Goal: Information Seeking & Learning: Learn about a topic

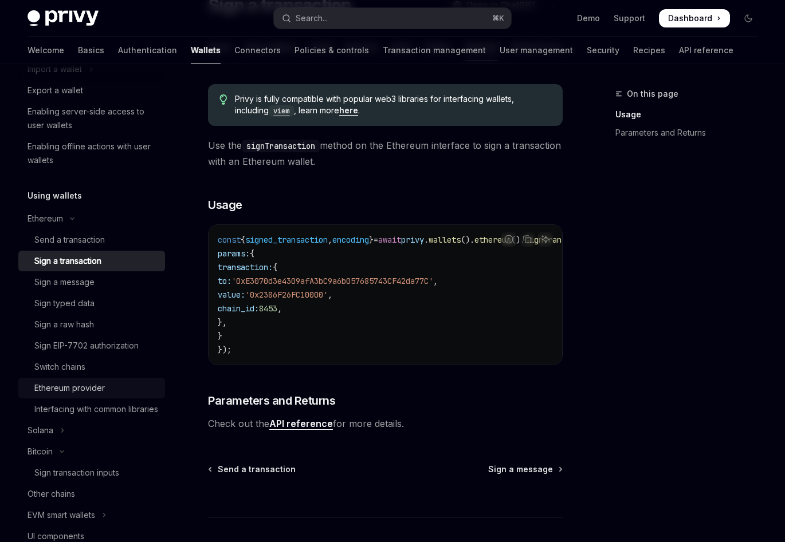
scroll to position [176, 0]
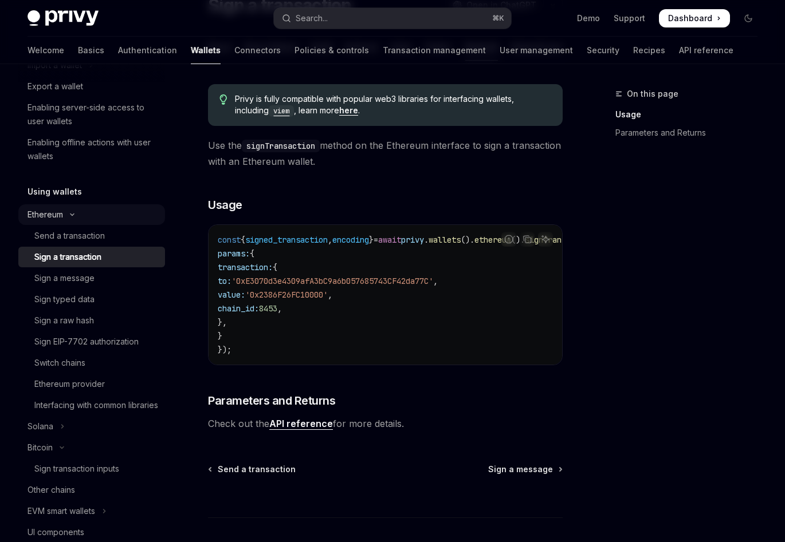
click at [68, 213] on icon "Toggle Ethereum section" at bounding box center [72, 214] width 14 height 5
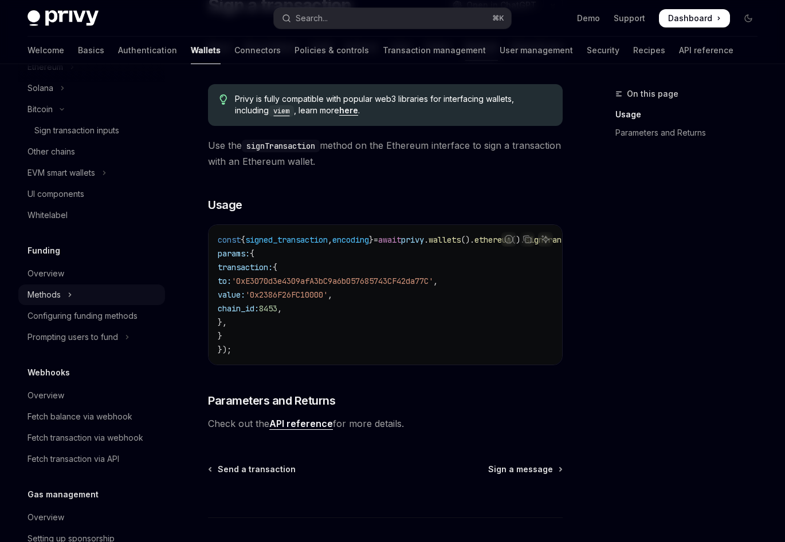
scroll to position [335, 0]
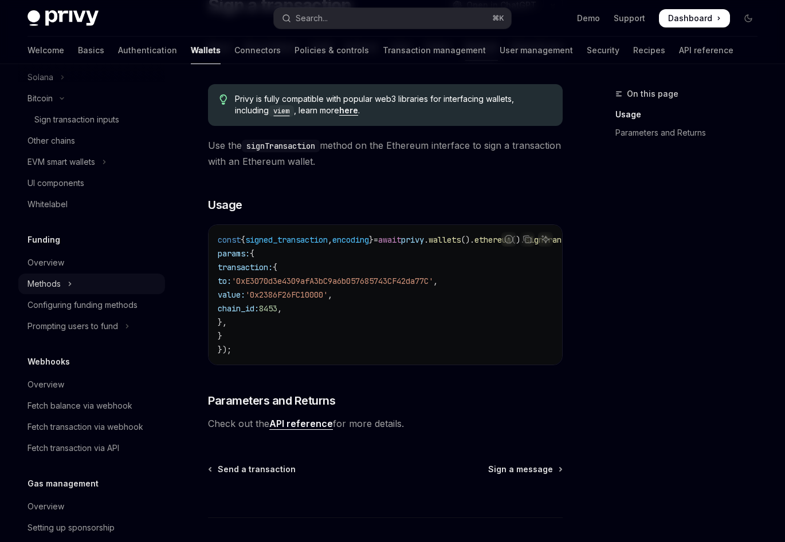
click at [68, 282] on icon "Toggle Methods section" at bounding box center [70, 284] width 5 height 14
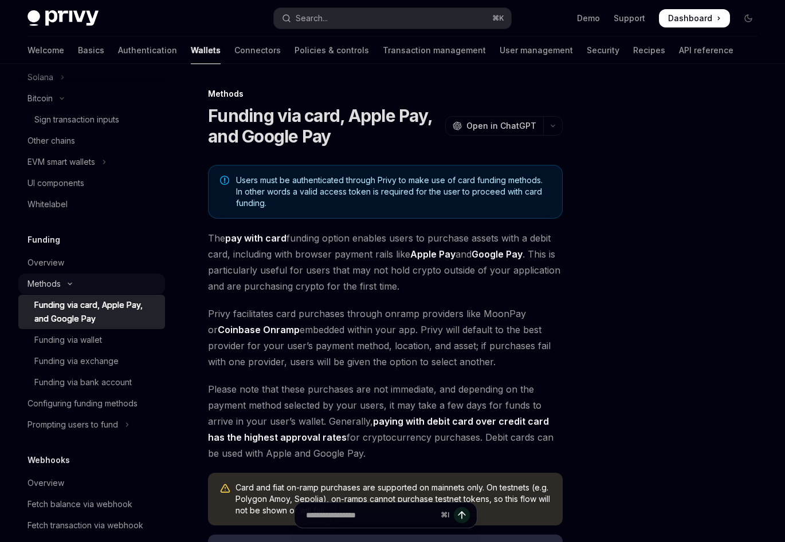
click at [69, 282] on icon "Toggle Methods section" at bounding box center [70, 284] width 14 height 5
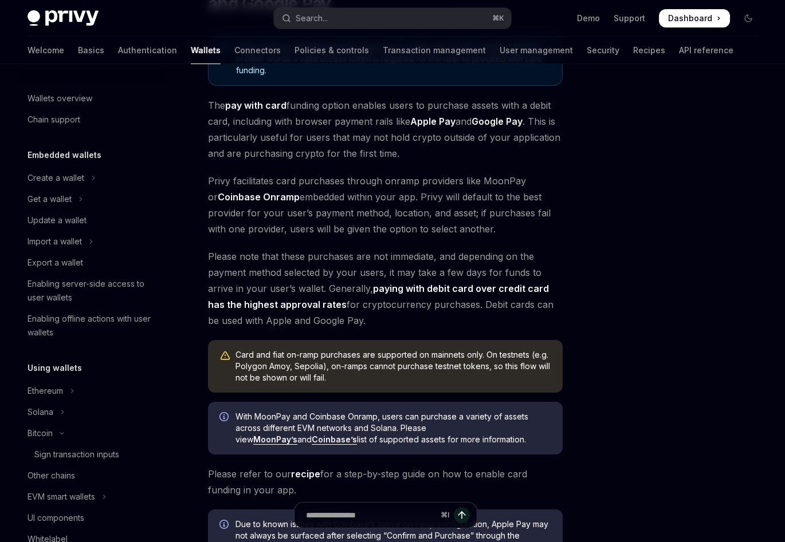
scroll to position [71, 0]
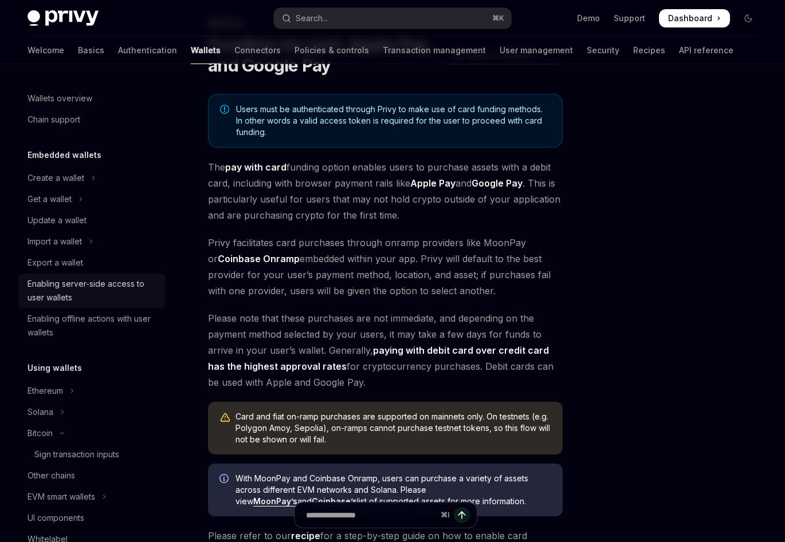
click at [101, 293] on div "Enabling server-side access to user wallets" at bounding box center [92, 290] width 131 height 27
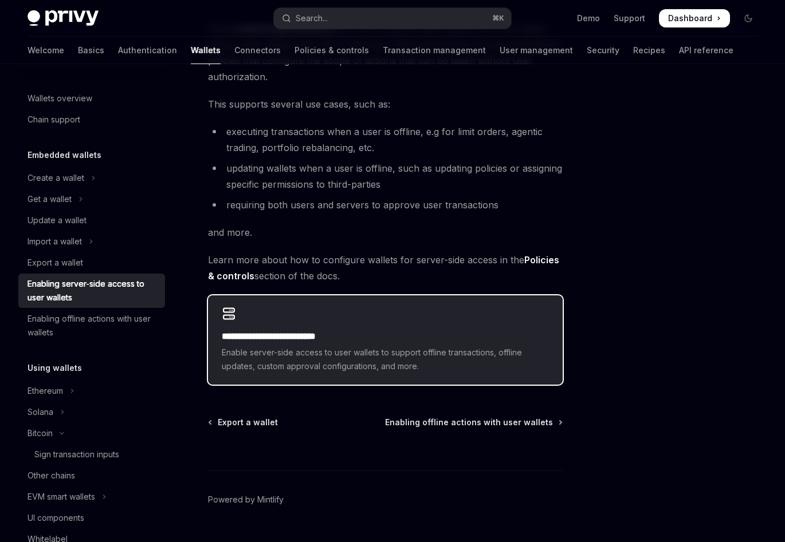
scroll to position [172, 0]
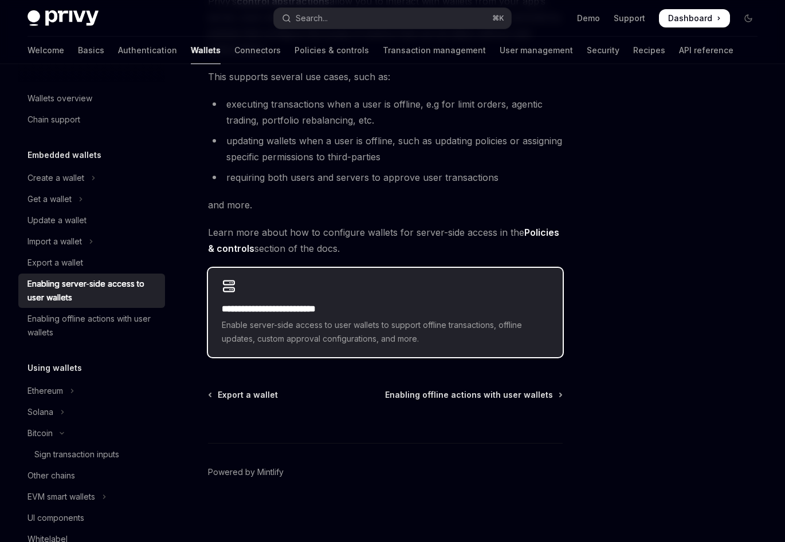
click at [286, 294] on div "**********" at bounding box center [385, 312] width 355 height 89
type textarea "*"
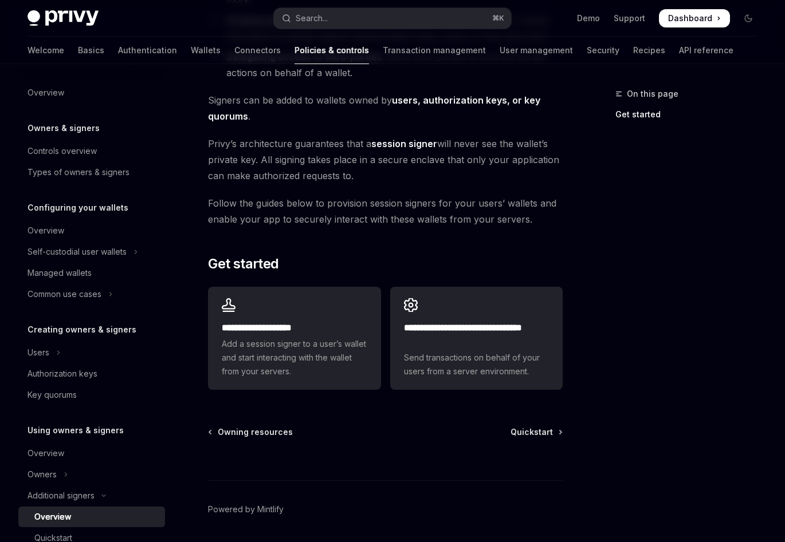
scroll to position [269, 0]
